Goal: Communication & Community: Answer question/provide support

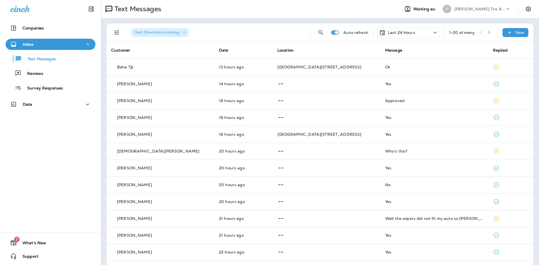
click at [404, 33] on p "Last 24 Hours" at bounding box center [401, 32] width 27 height 4
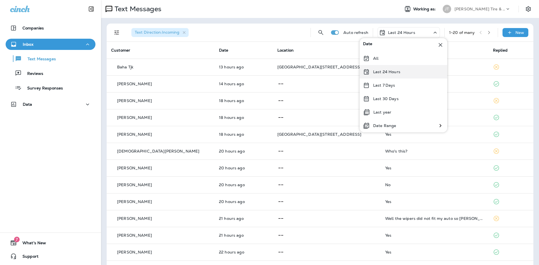
click at [384, 70] on p "Last 24 Hours" at bounding box center [386, 72] width 27 height 4
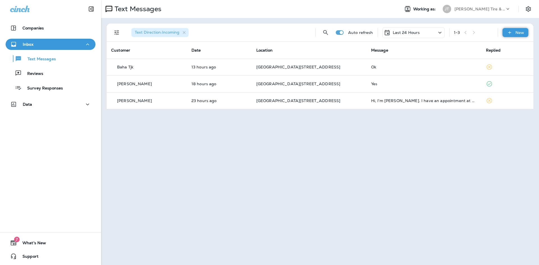
click at [509, 33] on icon at bounding box center [510, 33] width 6 height 6
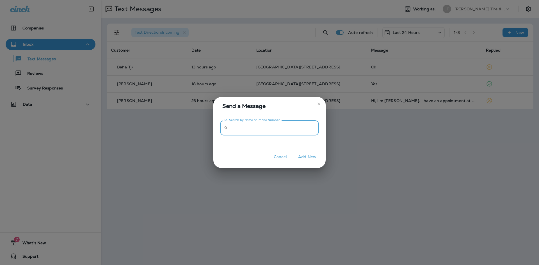
click at [275, 129] on input "To: Search by Name or Phone Number" at bounding box center [274, 128] width 89 height 15
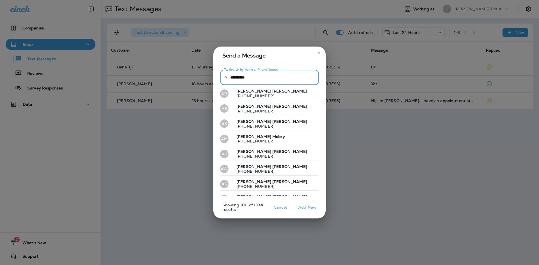
type input "**********"
click at [243, 141] on p "[PHONE_NUMBER]" at bounding box center [258, 141] width 53 height 4
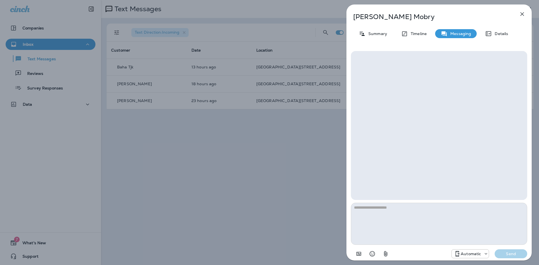
click at [523, 14] on icon "button" at bounding box center [523, 14] width 4 height 4
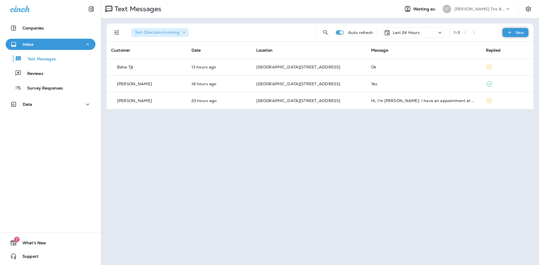
click at [515, 31] on div "New" at bounding box center [516, 32] width 26 height 9
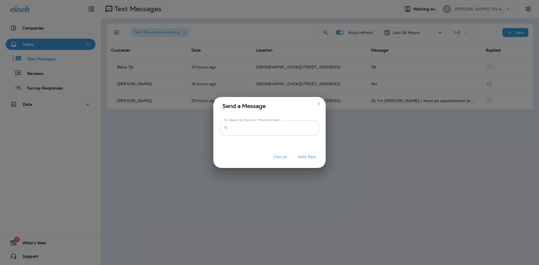
click at [252, 128] on input "To: Search by Name or Phone Number" at bounding box center [274, 128] width 89 height 15
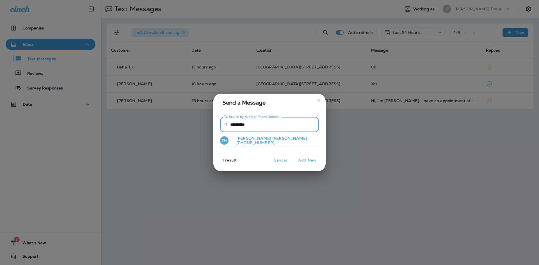
type input "**********"
click at [248, 141] on p "[PHONE_NUMBER]" at bounding box center [269, 143] width 75 height 4
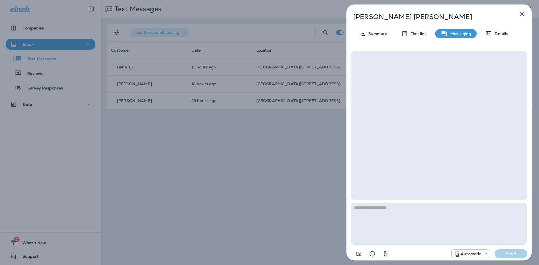
click at [392, 220] on textarea at bounding box center [439, 224] width 176 height 42
click at [470, 257] on div "Automatic" at bounding box center [470, 254] width 38 height 9
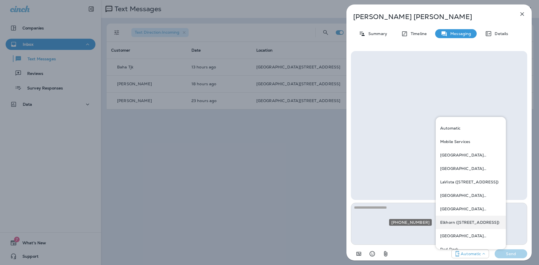
scroll to position [28, 0]
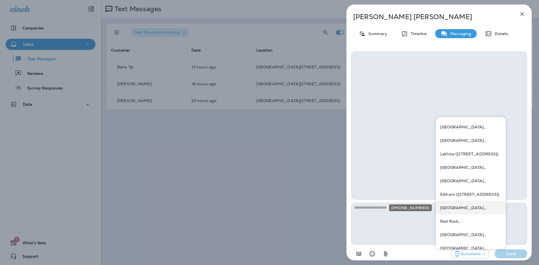
click at [462, 210] on div "[GEOGRAPHIC_DATA][STREET_ADDRESS] ([STREET_ADDRESS])" at bounding box center [471, 207] width 70 height 13
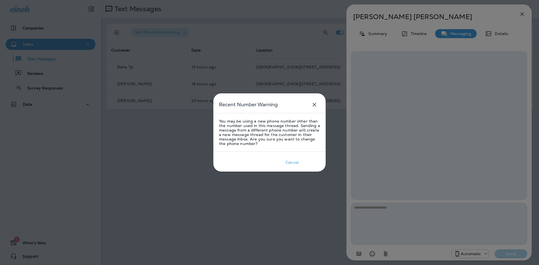
click at [312, 160] on div "Okay" at bounding box center [311, 162] width 10 height 4
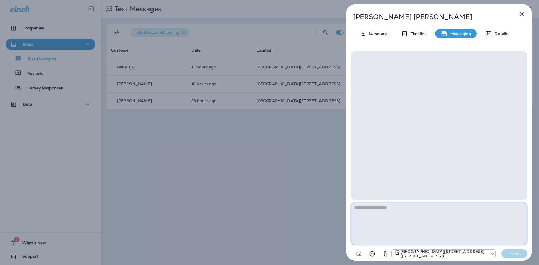
click at [388, 217] on textarea at bounding box center [439, 224] width 176 height 42
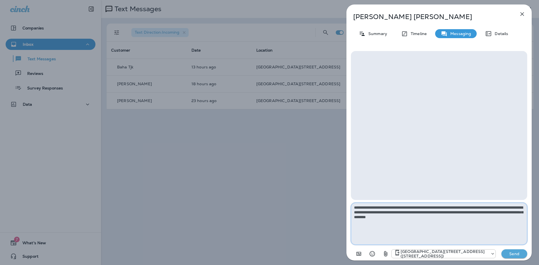
type textarea "**********"
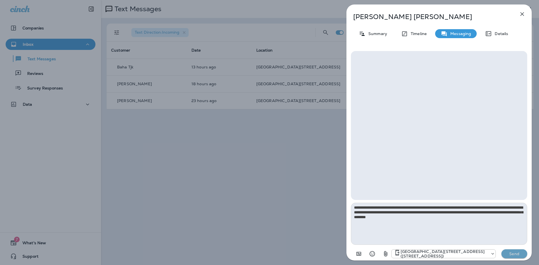
click at [507, 253] on p "Send" at bounding box center [515, 254] width 24 height 5
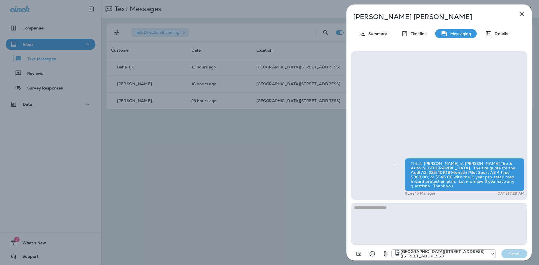
drag, startPoint x: 521, startPoint y: 15, endPoint x: 519, endPoint y: 1, distance: 14.5
click at [522, 15] on icon "button" at bounding box center [523, 14] width 4 height 4
